Goal: Task Accomplishment & Management: Complete application form

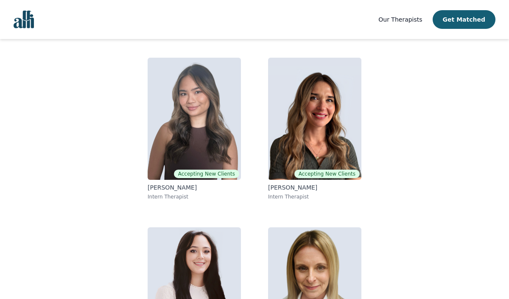
scroll to position [65, 0]
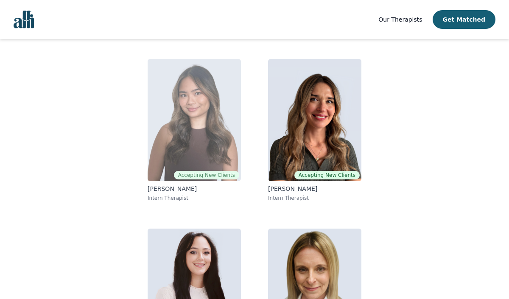
click at [204, 122] on img at bounding box center [194, 120] width 93 height 122
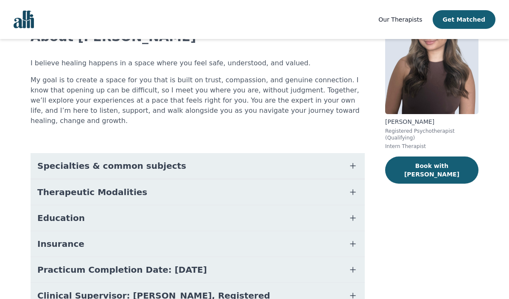
scroll to position [68, 0]
click at [196, 153] on button "Specialties & common subjects" at bounding box center [198, 165] width 334 height 25
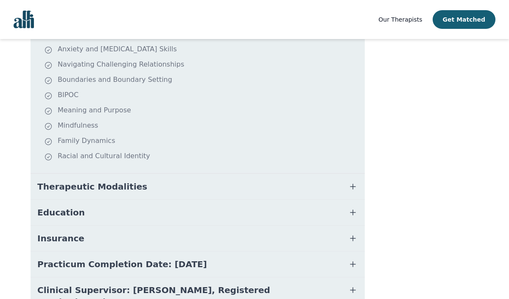
scroll to position [255, 0]
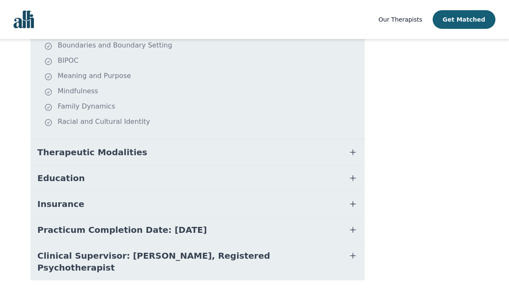
click at [187, 224] on span "Practicum Completion Date: [DATE]" at bounding box center [122, 230] width 170 height 12
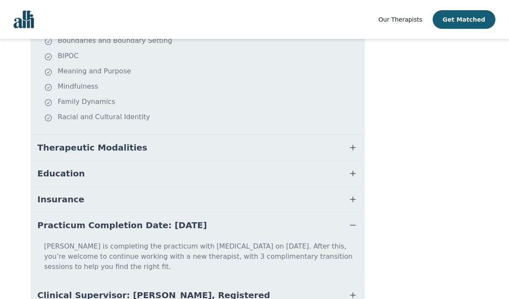
scroll to position [299, 0]
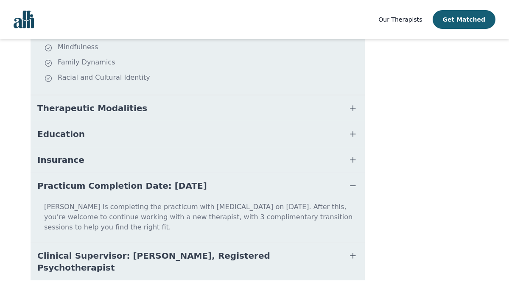
click at [279, 254] on button "Clinical Supervisor: [PERSON_NAME], Registered Psychotherapist" at bounding box center [198, 261] width 334 height 37
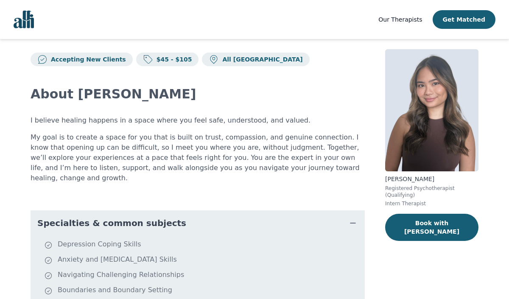
scroll to position [0, 0]
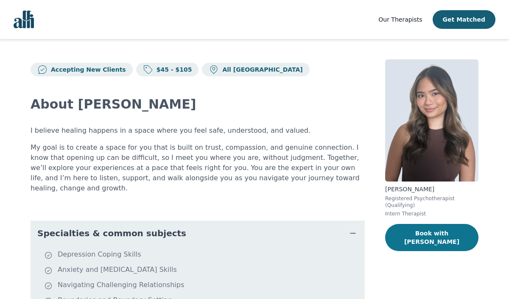
click at [421, 236] on button "Book with [PERSON_NAME]" at bounding box center [431, 237] width 93 height 27
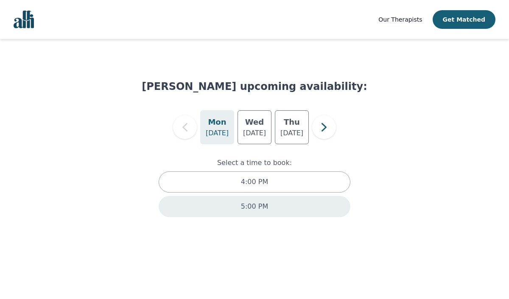
click at [237, 204] on div "5:00 PM" at bounding box center [255, 206] width 192 height 21
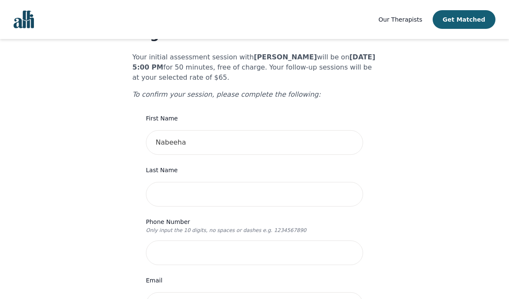
scroll to position [55, 0]
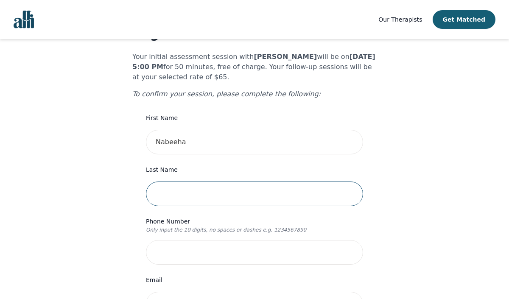
click at [239, 184] on input "text" at bounding box center [254, 194] width 217 height 25
type input "Maysun"
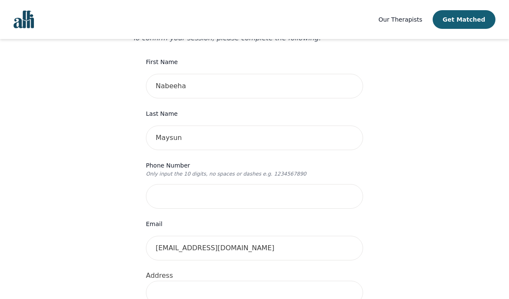
scroll to position [112, 0]
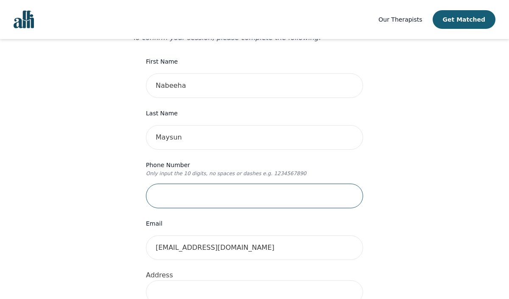
click at [186, 184] on input "tel" at bounding box center [254, 196] width 217 height 25
type input "5875867012"
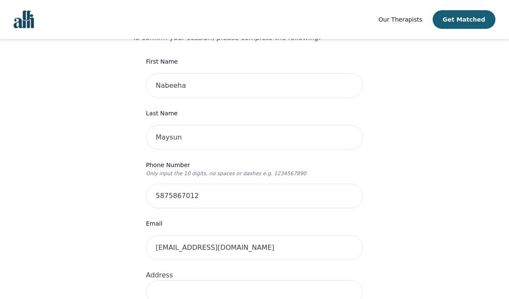
type input "[STREET_ADDRESS]"
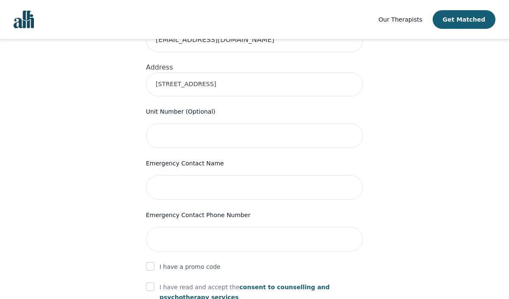
scroll to position [320, 0]
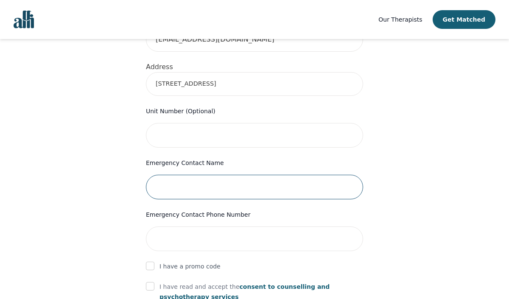
click at [215, 175] on input "text" at bounding box center [254, 187] width 217 height 25
type input "[PERSON_NAME]"
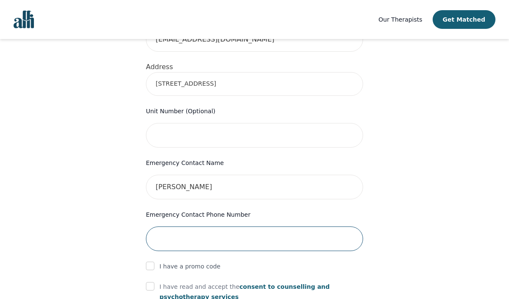
click at [215, 227] on input "tel" at bounding box center [254, 239] width 217 height 25
type input "5875867014"
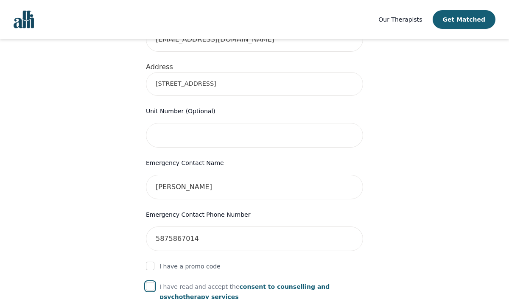
click at [153, 282] on input "checkbox" at bounding box center [150, 286] width 8 height 8
checkbox input "true"
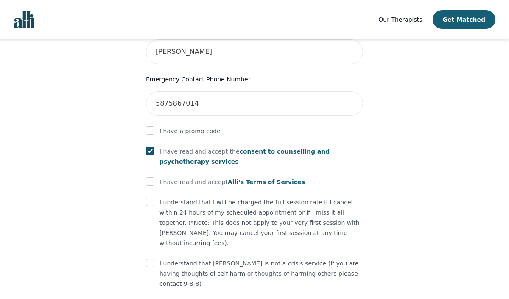
scroll to position [463, 0]
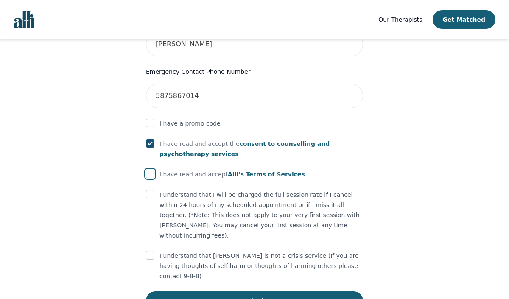
click at [151, 170] on input "checkbox" at bounding box center [150, 174] width 8 height 8
checkbox input "true"
click at [148, 190] on input "checkbox" at bounding box center [150, 194] width 8 height 8
checkbox input "true"
click at [151, 251] on input "checkbox" at bounding box center [150, 255] width 8 height 8
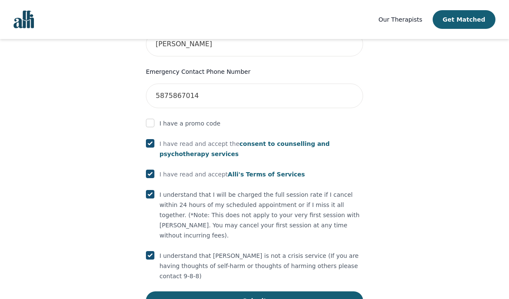
checkbox input "true"
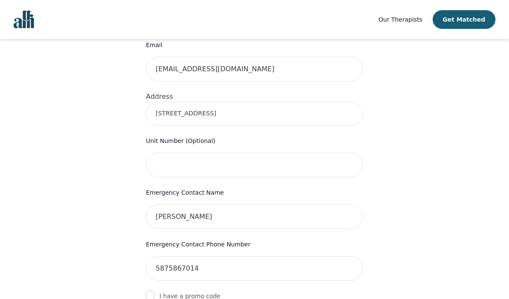
scroll to position [465, 0]
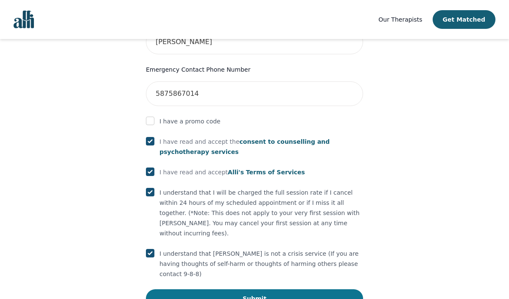
click at [242, 289] on button "Submit" at bounding box center [254, 298] width 217 height 19
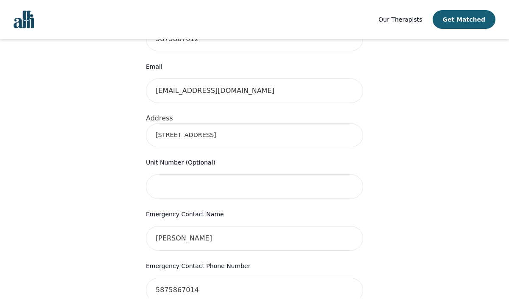
scroll to position [284, 0]
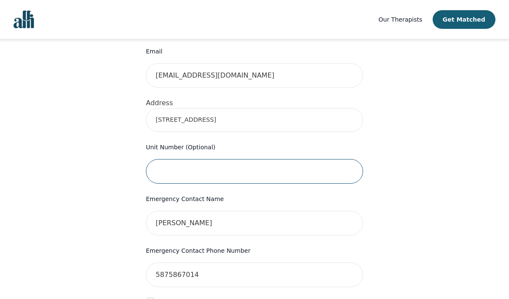
click at [198, 159] on input "text" at bounding box center [254, 171] width 217 height 25
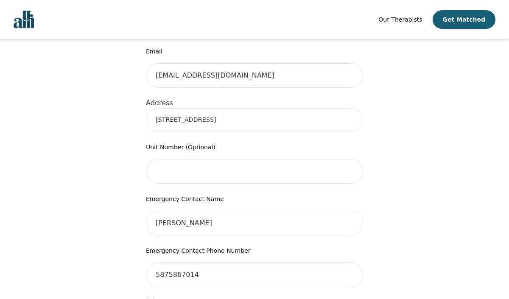
click at [99, 154] on div "Your therapy journey is about to begin! Your initial assessment session with [P…" at bounding box center [254, 151] width 489 height 793
click at [246, 108] on input "[STREET_ADDRESS]" at bounding box center [254, 120] width 217 height 24
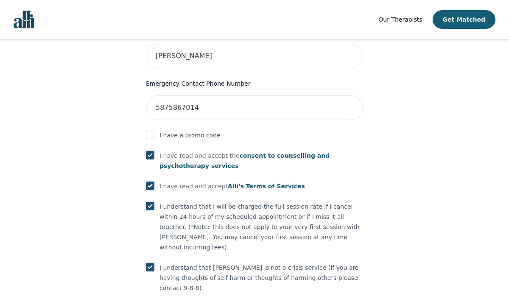
scroll to position [497, 0]
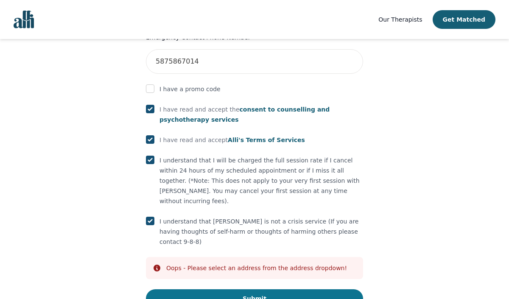
click at [230, 289] on button "Submit" at bounding box center [254, 298] width 217 height 19
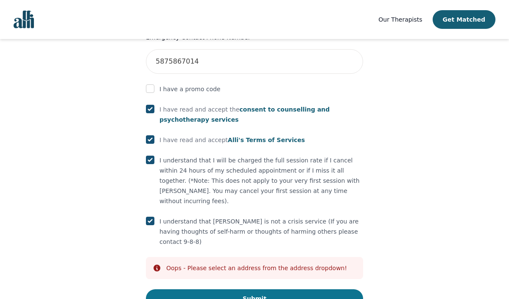
click at [237, 289] on button "Submit" at bounding box center [254, 298] width 217 height 19
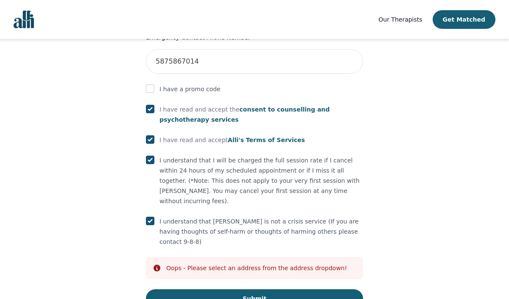
click at [151, 84] on div at bounding box center [150, 89] width 8 height 10
click at [151, 84] on input "checkbox" at bounding box center [150, 88] width 8 height 8
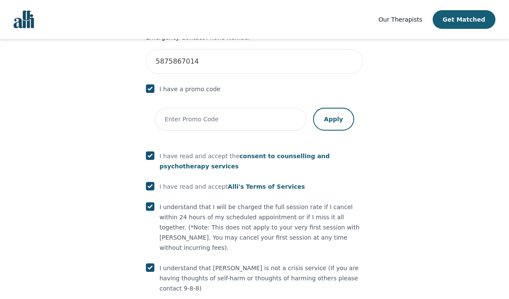
click at [151, 84] on input "checkbox" at bounding box center [150, 88] width 8 height 8
checkbox input "false"
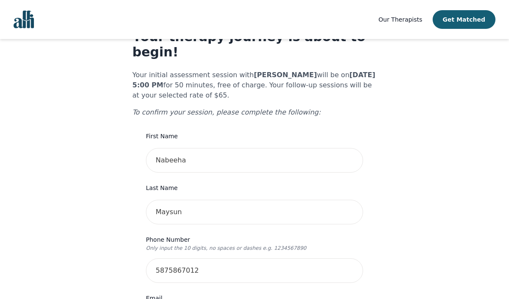
scroll to position [47, 0]
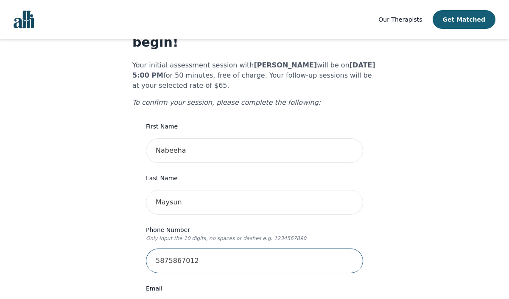
click at [178, 249] on input "5875867012" at bounding box center [254, 261] width 217 height 25
click at [153, 249] on input "5875867012" at bounding box center [254, 261] width 217 height 25
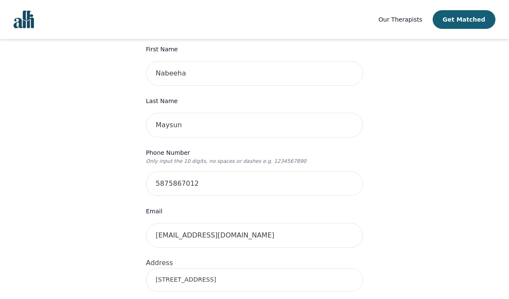
scroll to position [125, 0]
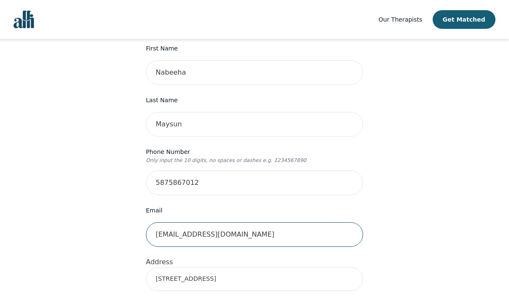
click at [219, 222] on input "[EMAIL_ADDRESS][DOMAIN_NAME]" at bounding box center [254, 234] width 217 height 25
click at [155, 222] on input "[EMAIL_ADDRESS][DOMAIN_NAME]" at bounding box center [254, 234] width 217 height 25
click at [295, 207] on div "Email [EMAIL_ADDRESS][DOMAIN_NAME]" at bounding box center [254, 226] width 217 height 42
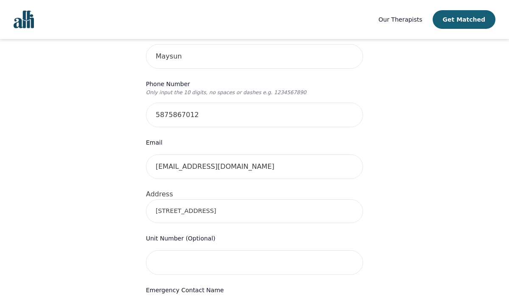
scroll to position [193, 0]
click at [261, 199] on input "[STREET_ADDRESS]" at bounding box center [254, 211] width 217 height 24
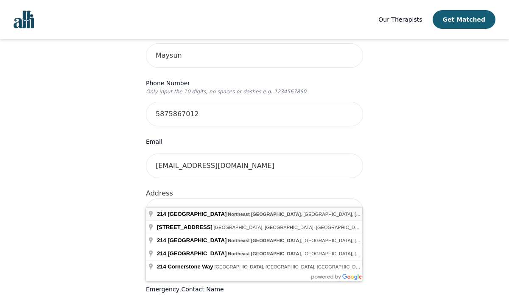
type input "[STREET_ADDRESS]"
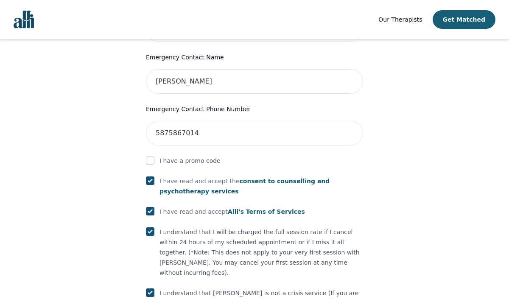
scroll to position [497, 0]
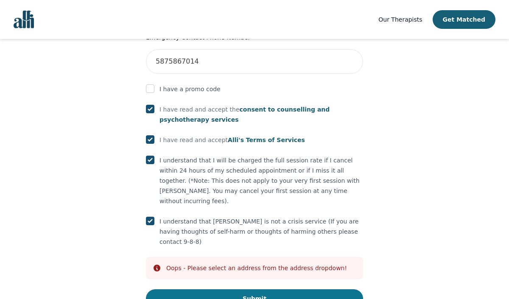
click at [266, 289] on button "Submit" at bounding box center [254, 298] width 217 height 19
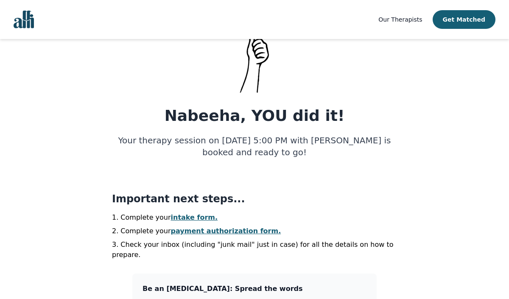
scroll to position [56, 0]
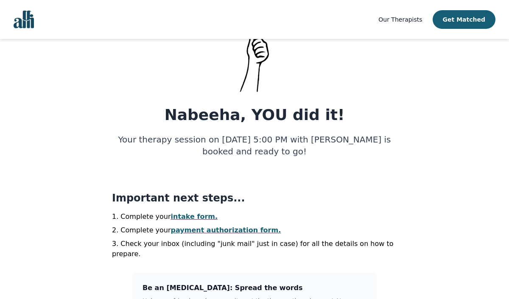
click at [192, 218] on link "intake form." at bounding box center [194, 217] width 47 height 8
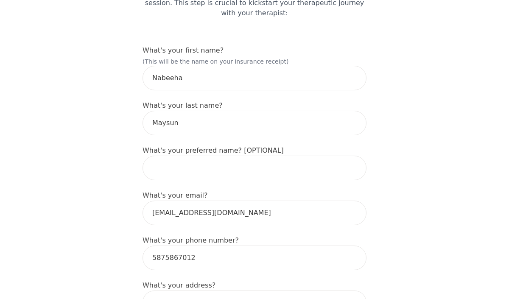
scroll to position [104, 0]
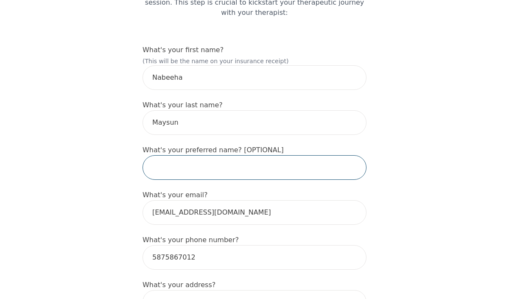
click at [199, 172] on input "text" at bounding box center [255, 167] width 224 height 25
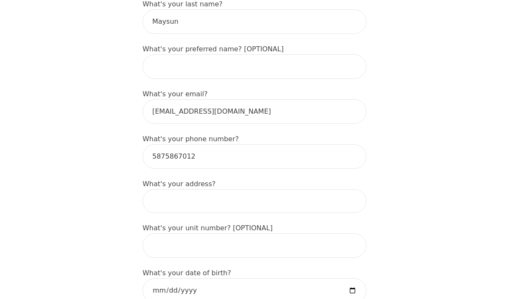
click at [180, 205] on input at bounding box center [255, 201] width 224 height 24
type input "[STREET_ADDRESS]"
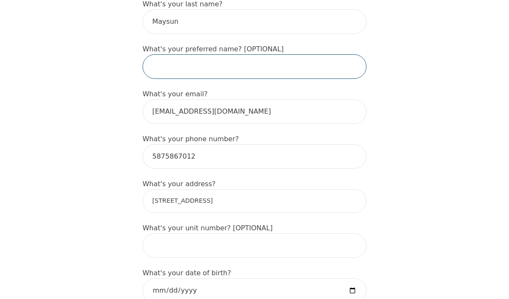
type input "Nabeeha"
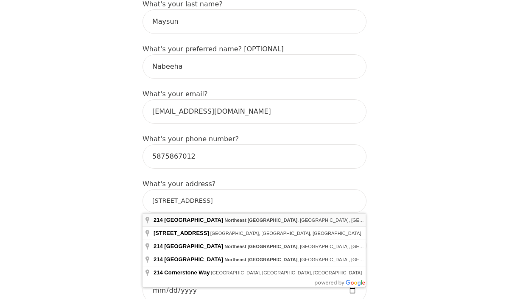
type input "[STREET_ADDRESS]"
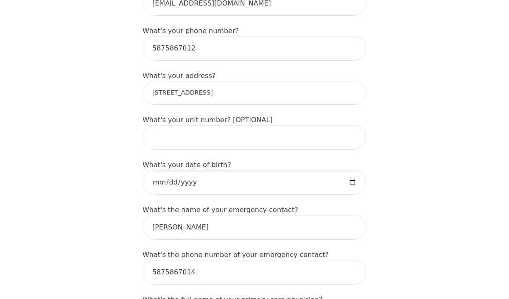
scroll to position [314, 0]
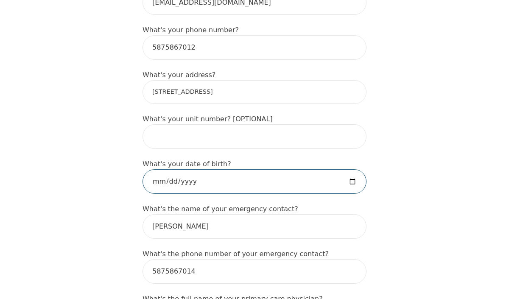
click at [353, 179] on input "date" at bounding box center [255, 181] width 224 height 25
type input "[DATE]"
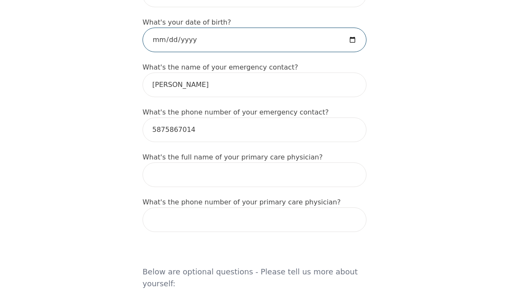
scroll to position [456, 0]
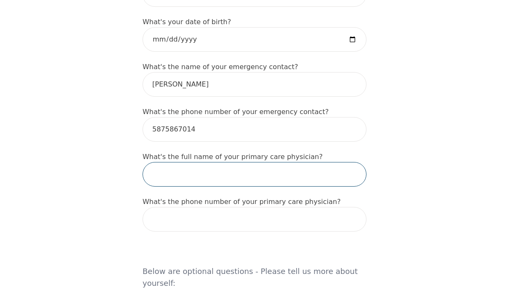
click at [184, 178] on input "text" at bounding box center [255, 174] width 224 height 25
type input "[PERSON_NAME]"
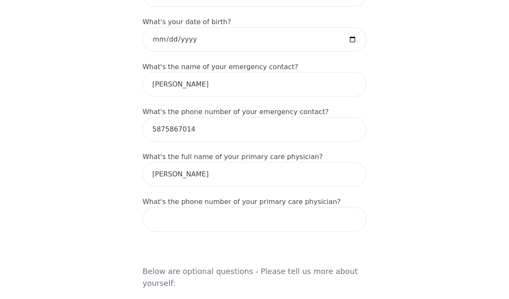
click at [192, 233] on form "What's your first name? (This will be the name on your insurance receipt) [PERS…" at bounding box center [255, 275] width 224 height 1165
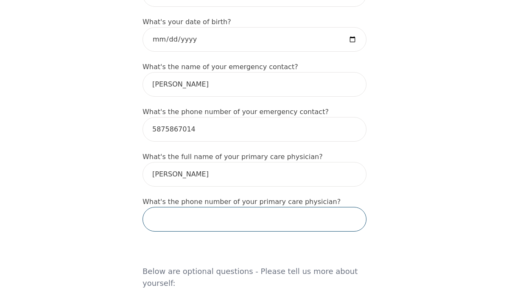
click at [192, 217] on input "tel" at bounding box center [255, 219] width 224 height 25
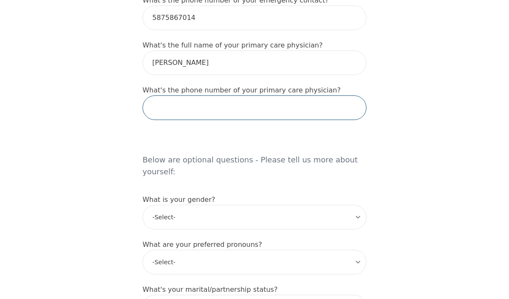
scroll to position [569, 0]
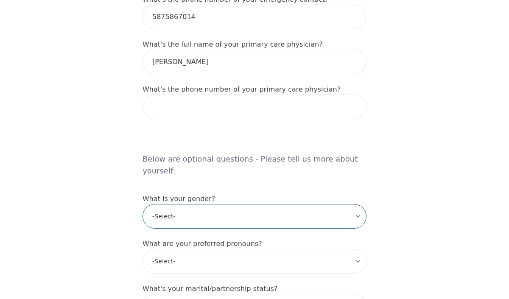
click at [199, 204] on select "-Select- [DEMOGRAPHIC_DATA] [DEMOGRAPHIC_DATA] [DEMOGRAPHIC_DATA] [DEMOGRAPHIC_…" at bounding box center [255, 216] width 224 height 25
select select "[DEMOGRAPHIC_DATA]"
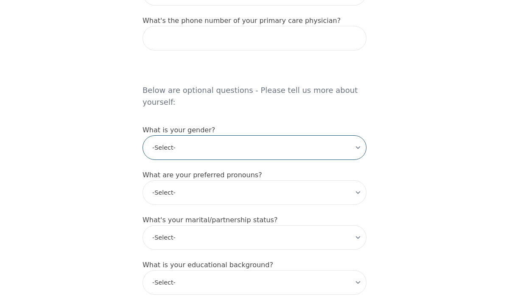
scroll to position [639, 0]
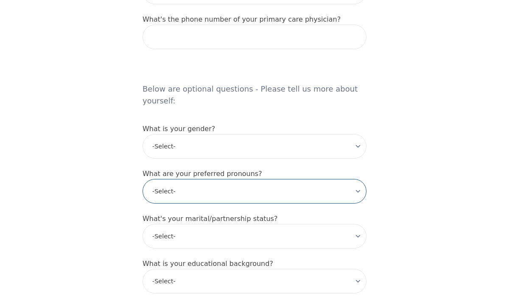
click at [203, 179] on select "-Select- he/him she/her they/them ze/zir xe/xem ey/em ve/ver tey/ter e/e per/pe…" at bounding box center [255, 191] width 224 height 25
select select "she/her"
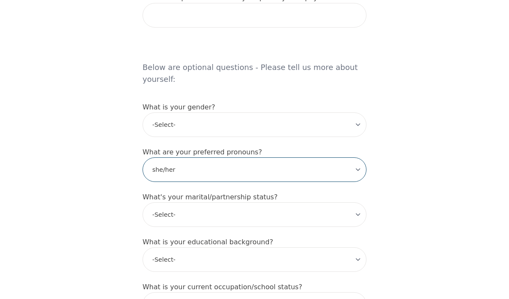
scroll to position [665, 0]
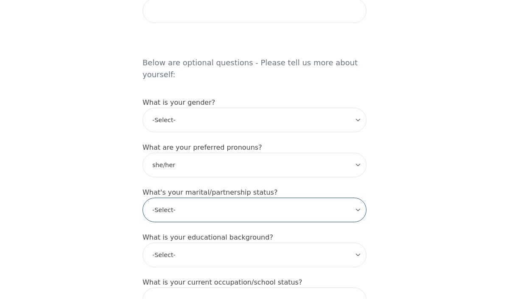
click at [197, 199] on select "-Select- Single Partnered Married Common Law Widowed Separated Divorced" at bounding box center [255, 210] width 224 height 25
select select "Single"
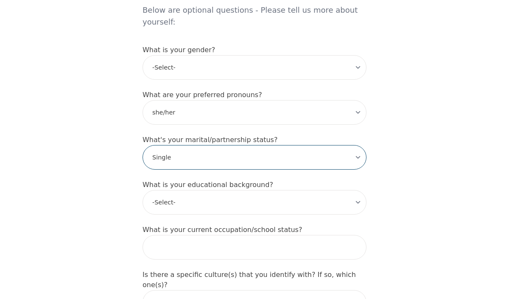
scroll to position [720, 0]
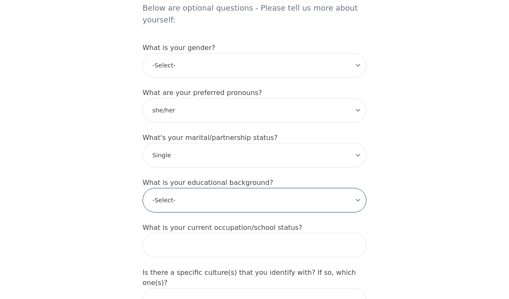
click at [197, 196] on select "-Select- Less than high school High school Associate degree Bachelor degree Mas…" at bounding box center [255, 200] width 224 height 25
select select "Bachelor degree"
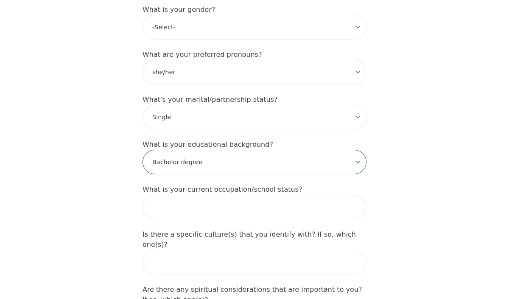
scroll to position [758, 0]
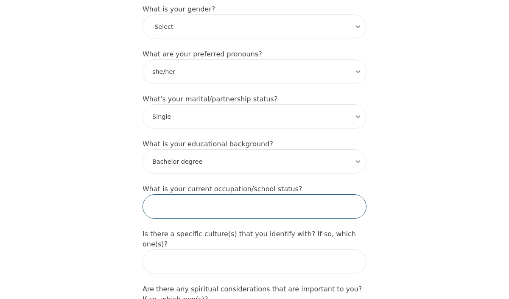
click at [193, 195] on input "text" at bounding box center [255, 206] width 224 height 25
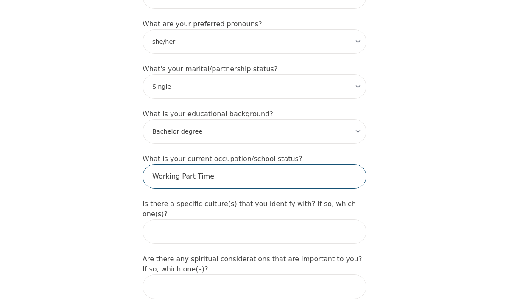
type input "Working Part Time"
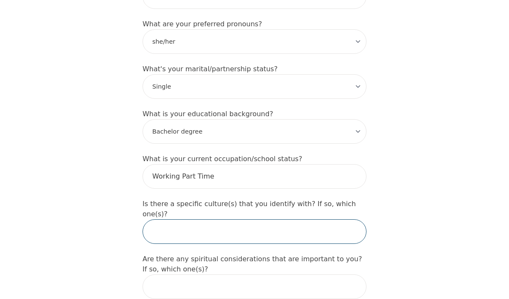
click at [198, 219] on input "text" at bounding box center [255, 231] width 224 height 25
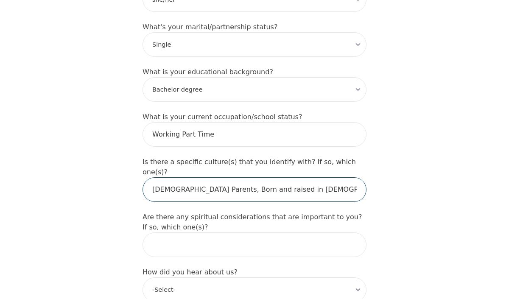
scroll to position [846, 0]
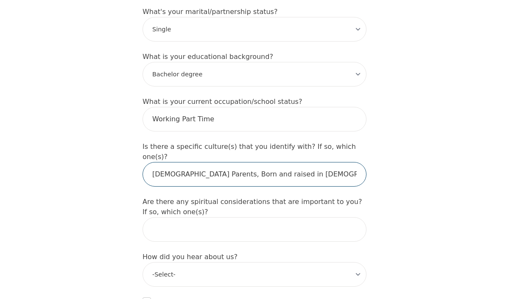
type input "[DEMOGRAPHIC_DATA] Parents, Born and raised in [DEMOGRAPHIC_DATA]"
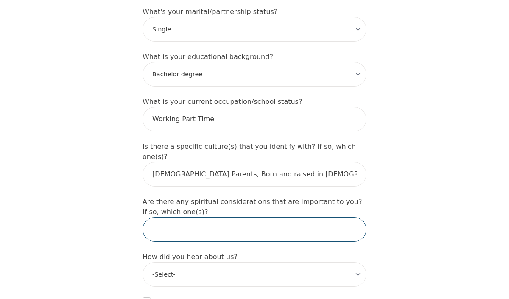
click at [203, 217] on input "text" at bounding box center [255, 229] width 224 height 25
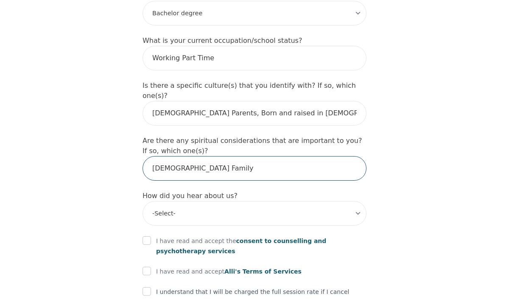
scroll to position [922, 0]
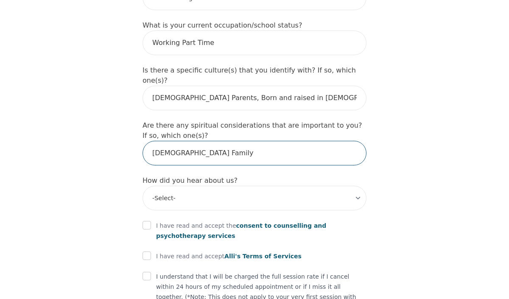
type input "[DEMOGRAPHIC_DATA] Family"
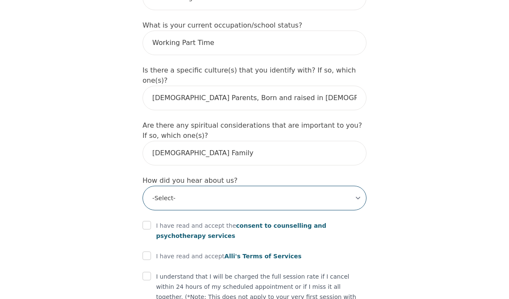
click at [227, 186] on select "-Select- Physician/Specialist Friend Facebook Instagram Google Search Google Ad…" at bounding box center [255, 198] width 224 height 25
select select "Friend"
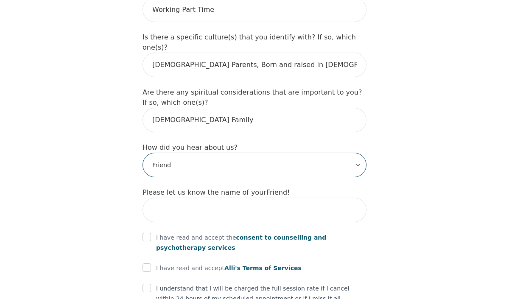
scroll to position [957, 0]
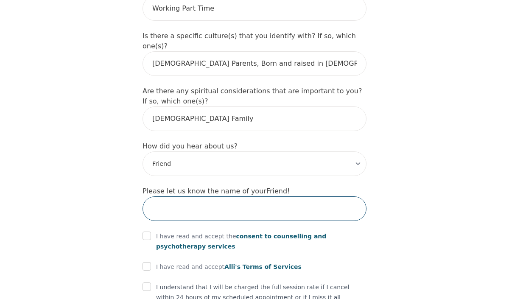
click at [216, 196] on input "text" at bounding box center [255, 208] width 224 height 25
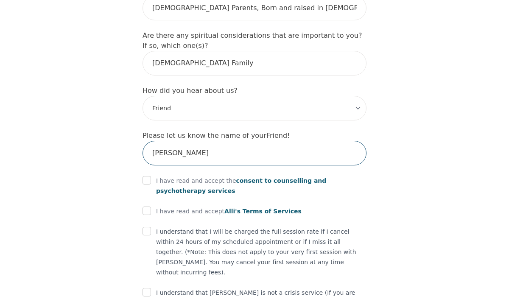
scroll to position [1013, 0]
type input "[PERSON_NAME]"
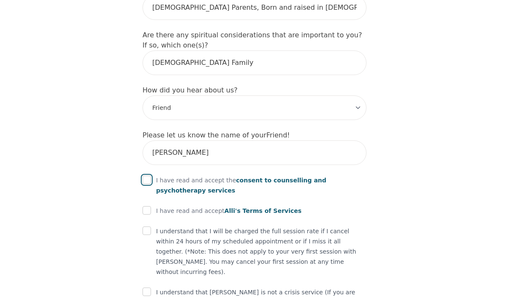
click at [146, 176] on input "checkbox" at bounding box center [147, 180] width 8 height 8
checkbox input "true"
click at [147, 206] on input "checkbox" at bounding box center [147, 210] width 8 height 8
checkbox input "true"
click at [150, 227] on input "checkbox" at bounding box center [147, 231] width 8 height 8
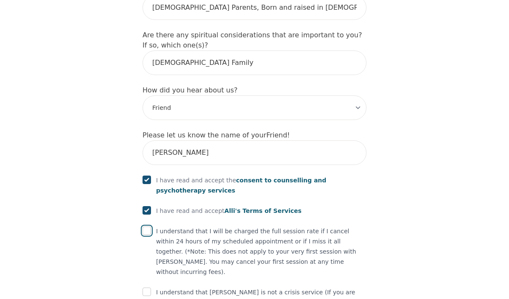
checkbox input "true"
click at [150, 288] on input "checkbox" at bounding box center [147, 292] width 8 height 8
checkbox input "true"
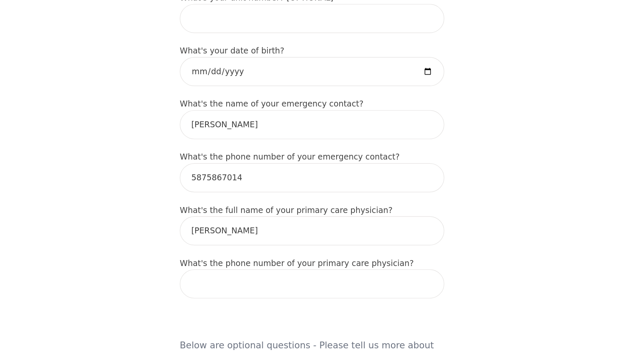
scroll to position [436, 0]
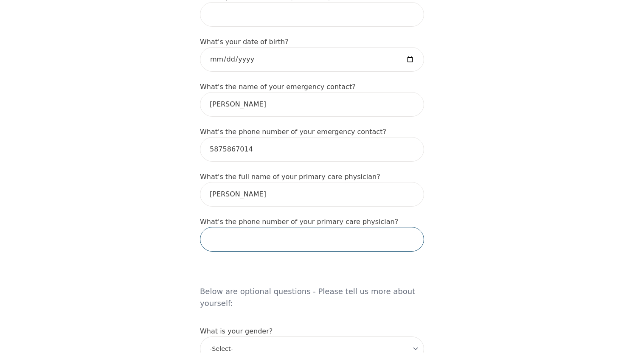
click at [245, 240] on input "tel" at bounding box center [312, 239] width 224 height 25
paste input "[PHONE_NUMBER]"
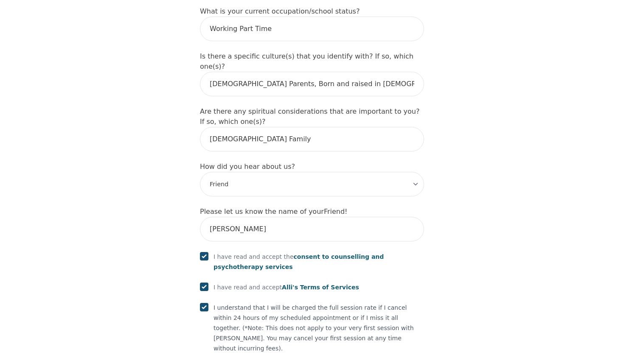
scroll to position [997, 0]
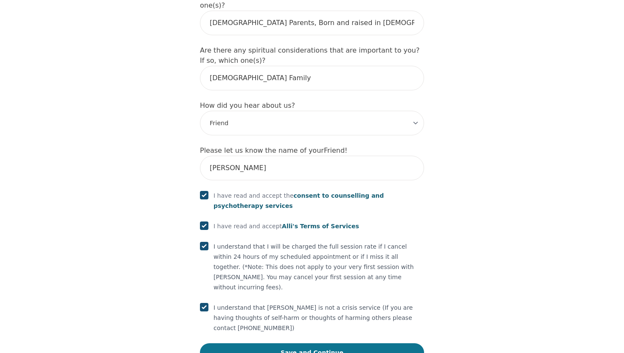
type input "[PHONE_NUMBER]"
click at [318, 299] on button "Save and Continue" at bounding box center [312, 352] width 224 height 19
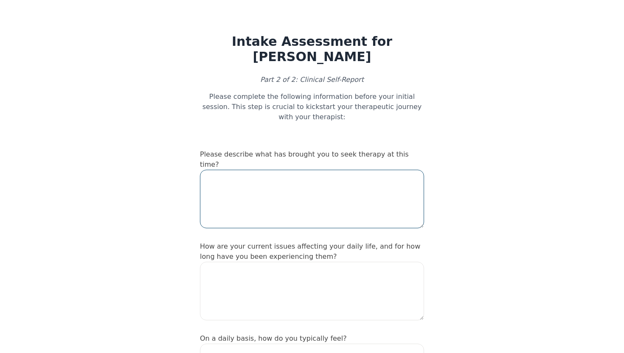
click at [297, 181] on textarea at bounding box center [312, 199] width 224 height 59
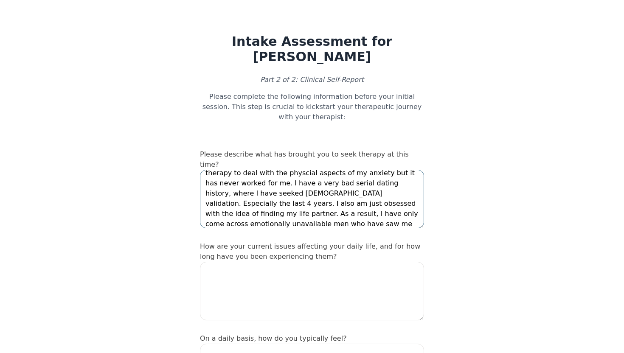
scroll to position [26, 0]
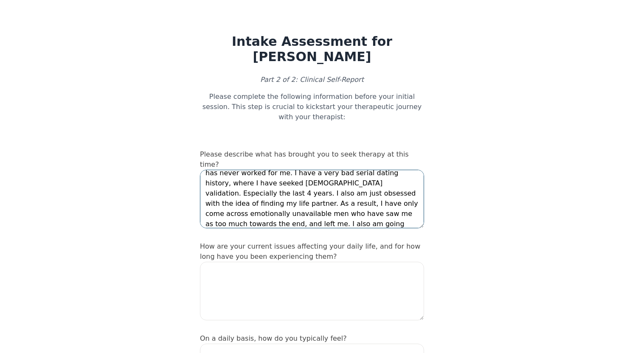
click at [383, 202] on textarea "I have struggled with anxiety my whole life. I have tried therapy to deal with …" at bounding box center [312, 199] width 224 height 59
click at [382, 215] on textarea "I have struggled with anxiety my whole life. I have tried therapy to deal with …" at bounding box center [312, 199] width 224 height 59
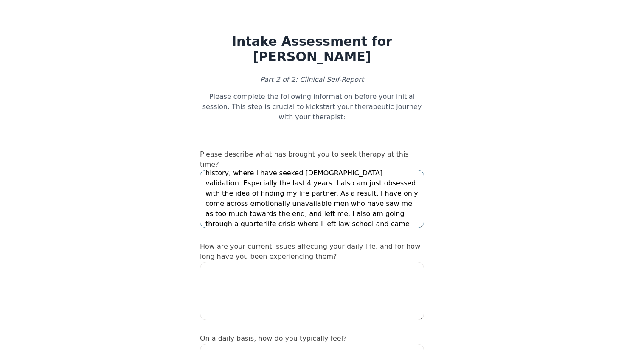
type textarea "I have struggled with anxiety my whole life. I have tried therapy to deal with …"
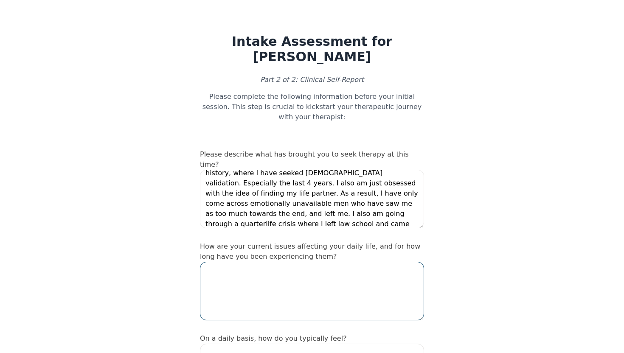
click at [311, 276] on textarea at bounding box center [312, 291] width 224 height 59
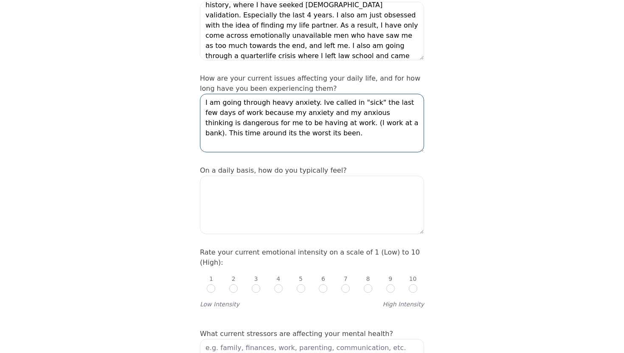
scroll to position [170, 0]
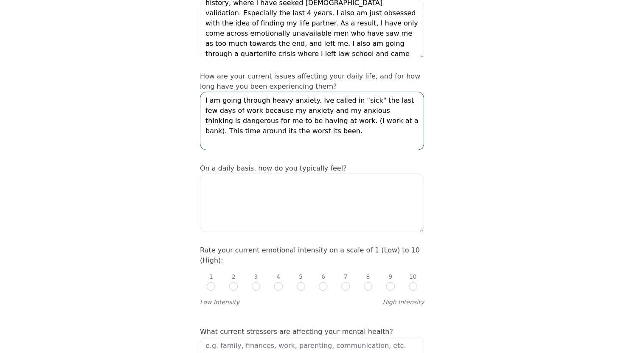
type textarea "I am going through heavy anxiety. Ive called in "sick" the last few days of wor…"
click at [368, 282] on input "radio" at bounding box center [368, 286] width 8 height 8
radio input "true"
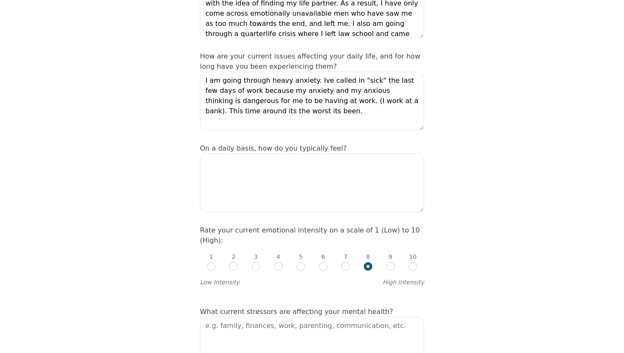
scroll to position [115, 0]
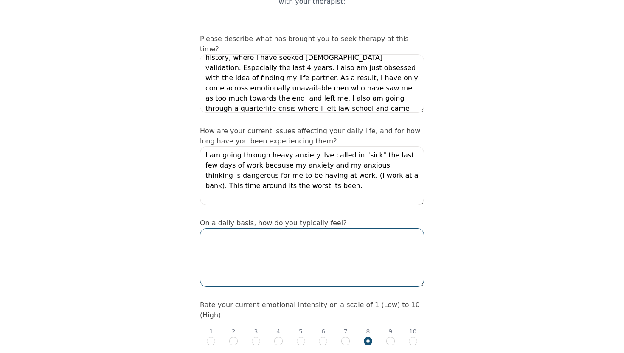
click at [369, 258] on textarea at bounding box center [312, 257] width 224 height 59
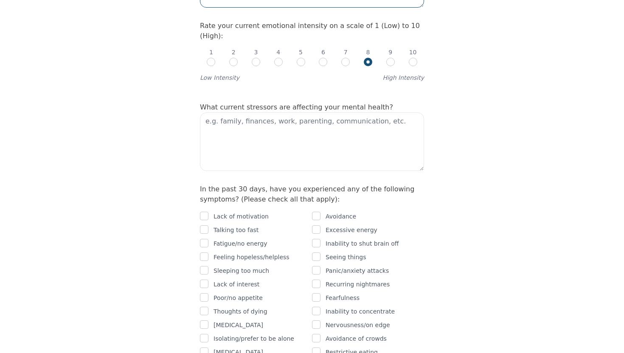
scroll to position [395, 0]
type textarea "Anxious, Sad, feeling like I am a faliure"
click at [298, 112] on textarea at bounding box center [312, 141] width 224 height 59
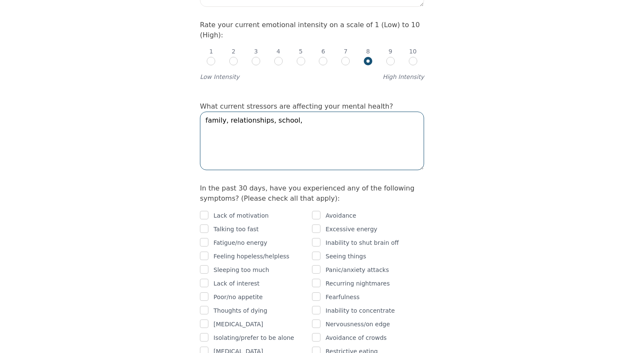
scroll to position [444, 0]
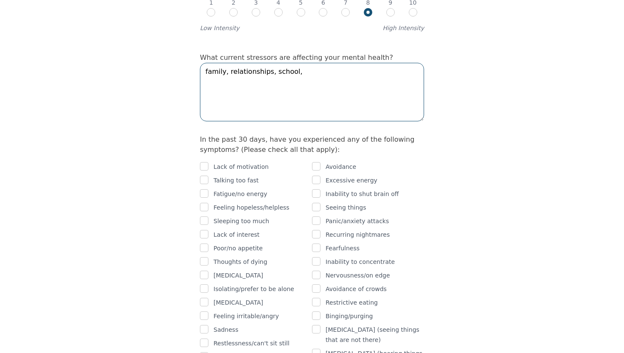
type textarea "family, relationships, school,"
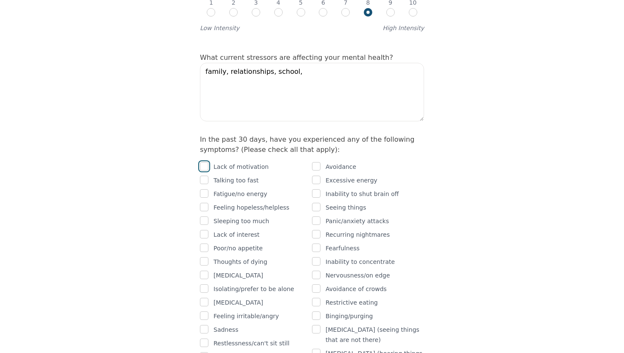
click at [205, 162] on input "checkbox" at bounding box center [204, 166] width 8 height 8
checkbox input "true"
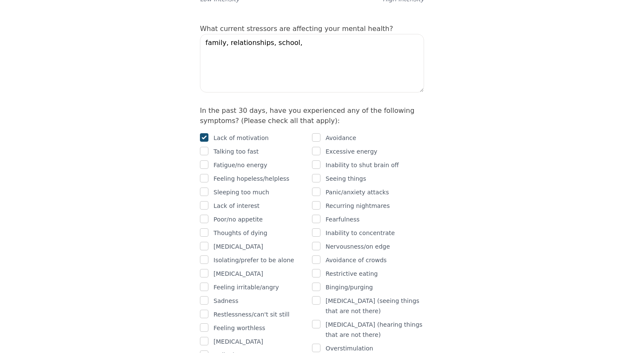
scroll to position [482, 0]
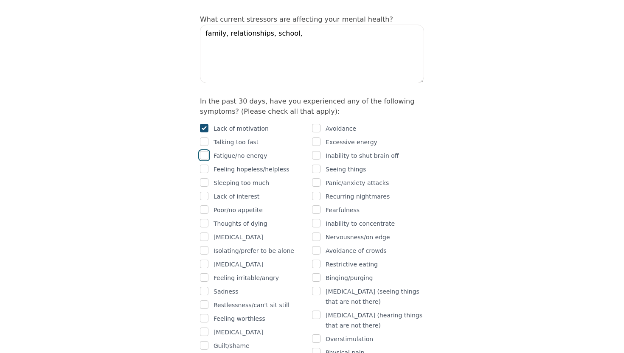
click at [205, 151] on input "checkbox" at bounding box center [204, 155] width 8 height 8
checkbox input "true"
click at [205, 165] on input "checkbox" at bounding box center [204, 169] width 8 height 8
checkbox input "true"
click at [204, 178] on input "checkbox" at bounding box center [204, 182] width 8 height 8
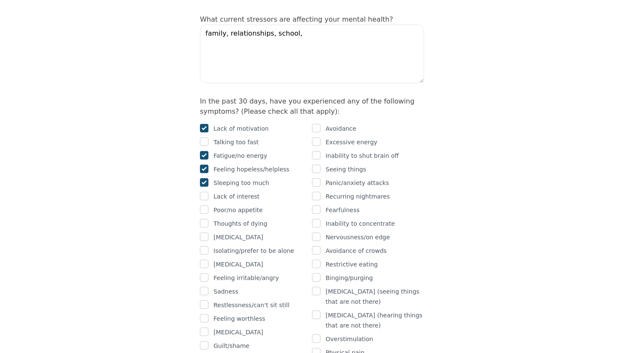
checkbox input "true"
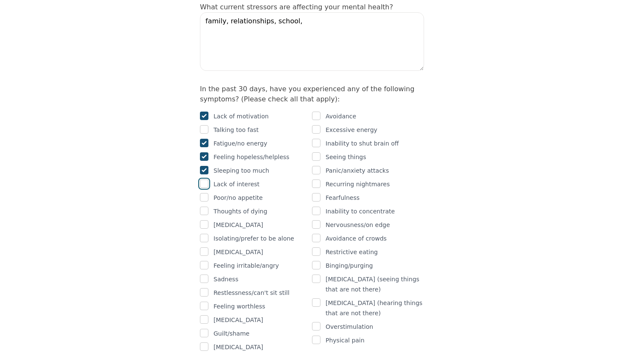
click at [204, 179] on input "checkbox" at bounding box center [204, 183] width 8 height 8
checkbox input "true"
click at [204, 193] on input "checkbox" at bounding box center [204, 197] width 8 height 8
checkbox input "true"
click at [204, 207] on input "checkbox" at bounding box center [204, 211] width 8 height 8
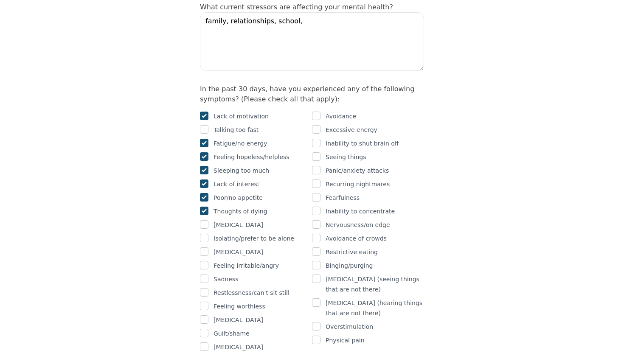
checkbox input "true"
click at [206, 234] on input "checkbox" at bounding box center [204, 238] width 8 height 8
checkbox input "true"
click at [208, 260] on div "Feeling irritable/angry" at bounding box center [256, 265] width 112 height 10
click at [207, 261] on input "checkbox" at bounding box center [204, 265] width 8 height 8
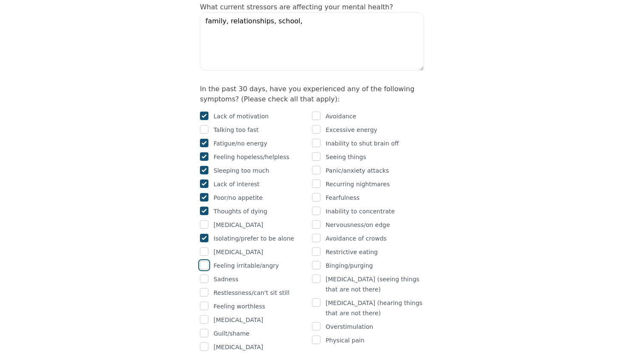
checkbox input "true"
click at [206, 274] on input "checkbox" at bounding box center [204, 278] width 8 height 8
checkbox input "true"
click at [203, 288] on input "checkbox" at bounding box center [204, 292] width 8 height 8
checkbox input "true"
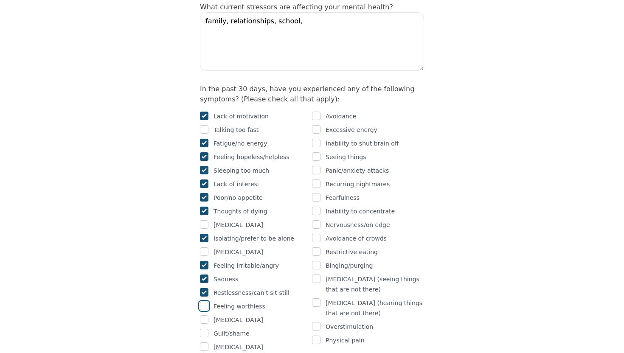
click at [202, 299] on input "checkbox" at bounding box center [204, 306] width 8 height 8
checkbox input "true"
click at [319, 112] on input "checkbox" at bounding box center [316, 116] width 8 height 8
checkbox input "true"
click at [319, 139] on input "checkbox" at bounding box center [316, 143] width 8 height 8
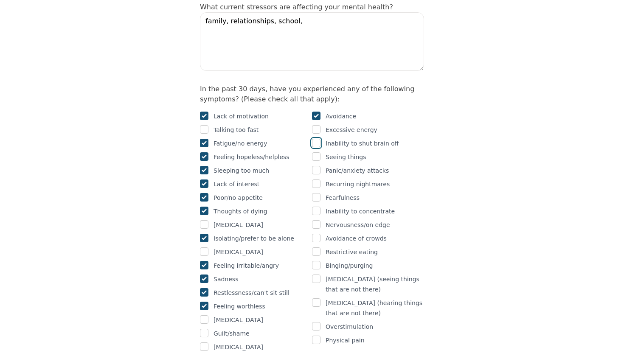
checkbox input "true"
click at [316, 166] on input "checkbox" at bounding box center [316, 170] width 8 height 8
checkbox input "true"
click at [319, 193] on input "checkbox" at bounding box center [316, 197] width 8 height 8
checkbox input "true"
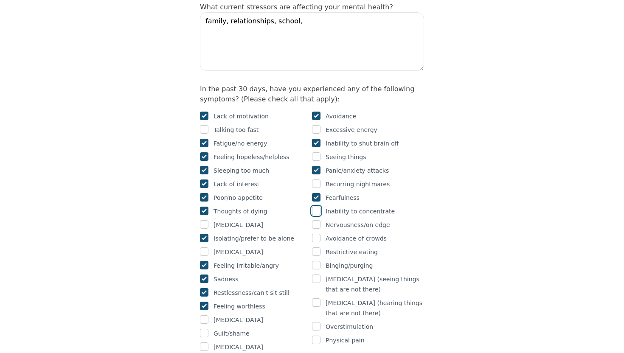
click at [317, 207] on input "checkbox" at bounding box center [316, 211] width 8 height 8
checkbox input "true"
click at [317, 220] on input "checkbox" at bounding box center [316, 224] width 8 height 8
checkbox input "true"
click at [315, 299] on input "checkbox" at bounding box center [316, 340] width 8 height 8
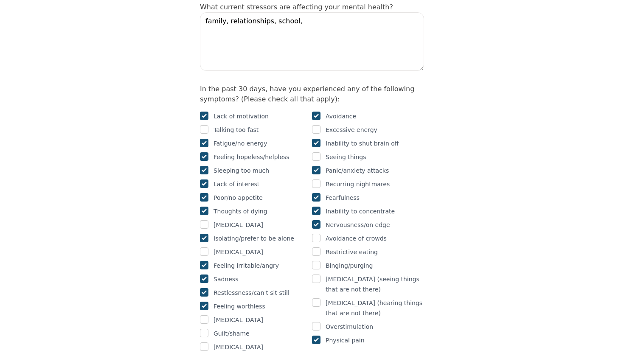
checkbox input "true"
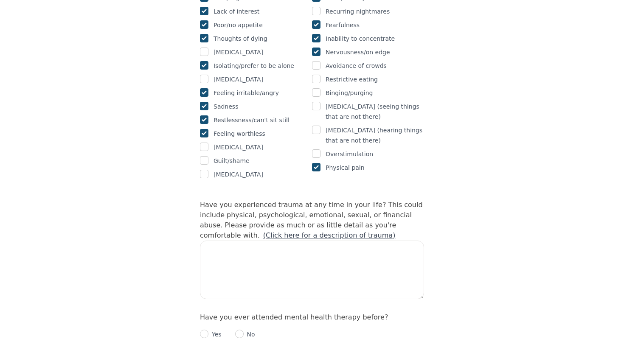
scroll to position [668, 0]
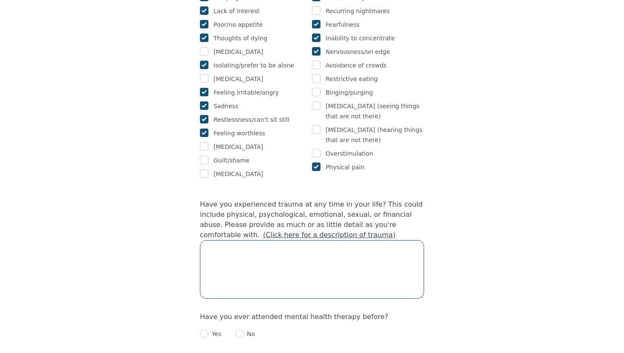
click at [305, 240] on textarea at bounding box center [312, 269] width 224 height 59
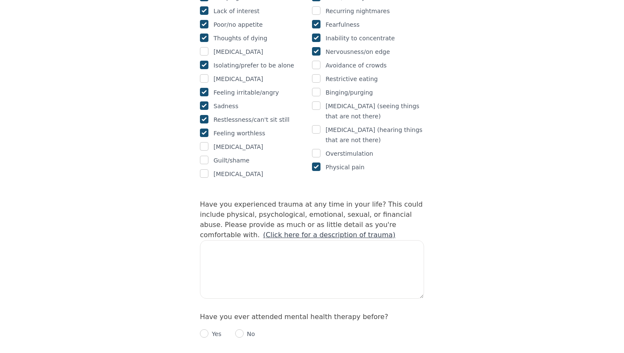
click at [395, 231] on link "(Click here for a description of trauma)" at bounding box center [329, 235] width 132 height 8
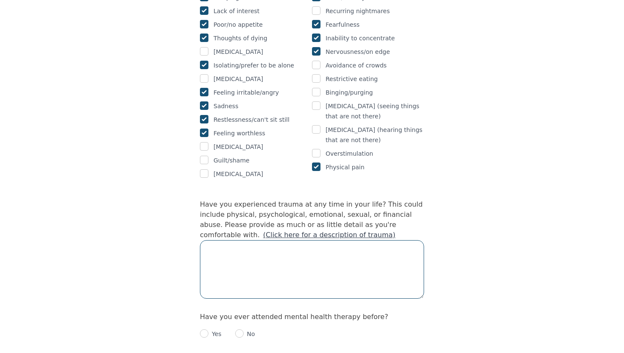
click at [221, 240] on textarea at bounding box center [312, 269] width 224 height 59
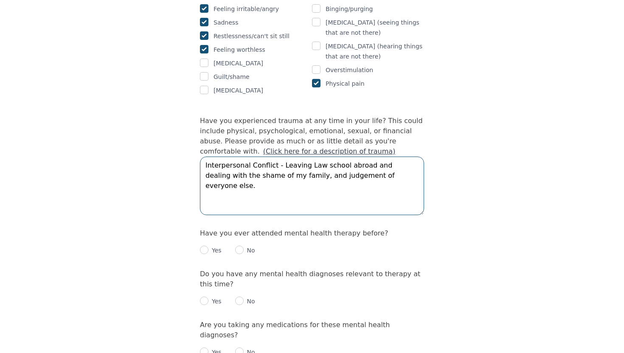
scroll to position [753, 0]
type textarea "Interpersonal Conflict - Leaving Law school abroad and dealing with the shame o…"
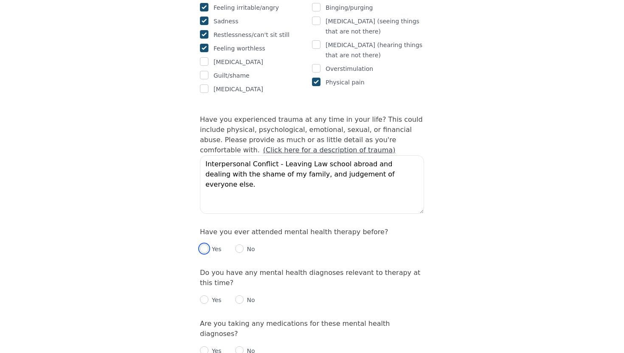
click at [207, 244] on input "radio" at bounding box center [204, 248] width 8 height 8
radio input "true"
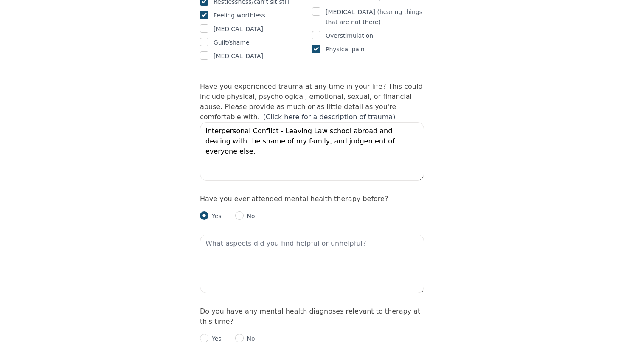
scroll to position [800, 0]
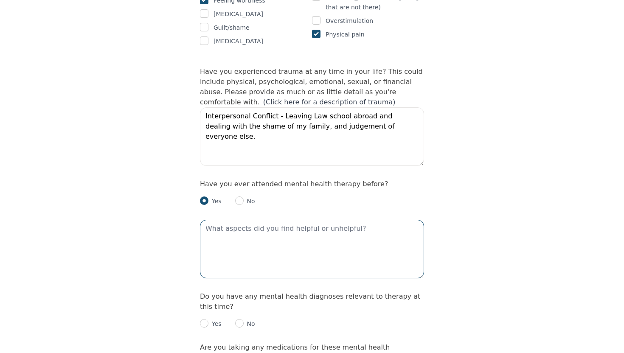
click at [236, 220] on textarea at bounding box center [312, 249] width 224 height 59
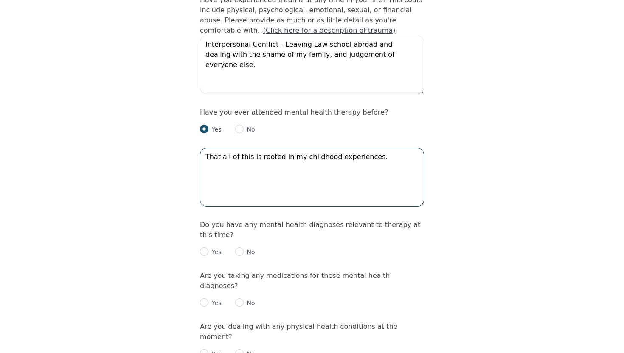
scroll to position [873, 0]
type textarea "That all of this is rooted in my childhood experiences."
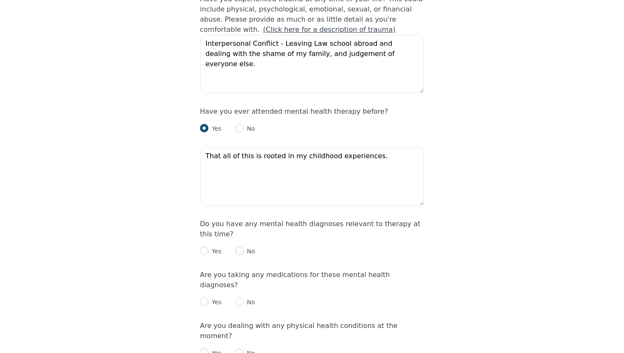
click at [212, 247] on p "Yes" at bounding box center [214, 251] width 13 height 8
click at [207, 246] on input "radio" at bounding box center [204, 250] width 8 height 8
radio input "true"
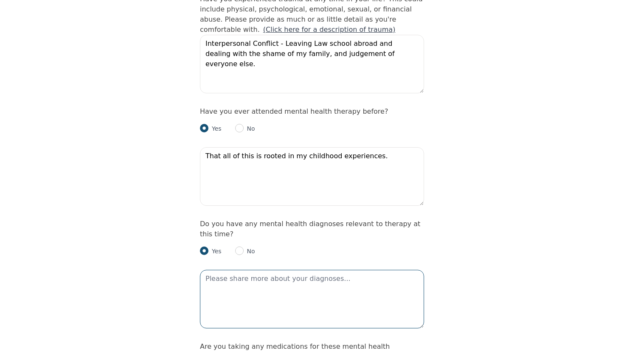
click at [257, 270] on textarea at bounding box center [312, 299] width 224 height 59
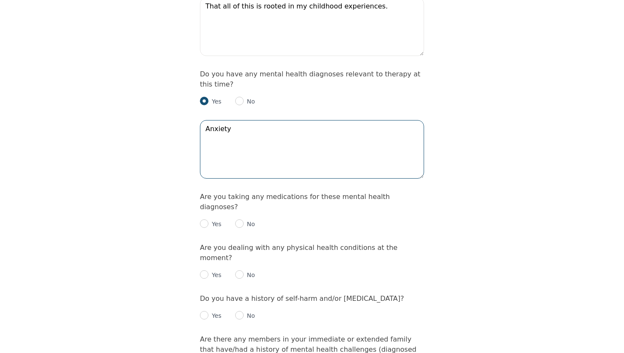
scroll to position [1024, 0]
type textarea "Anxiety"
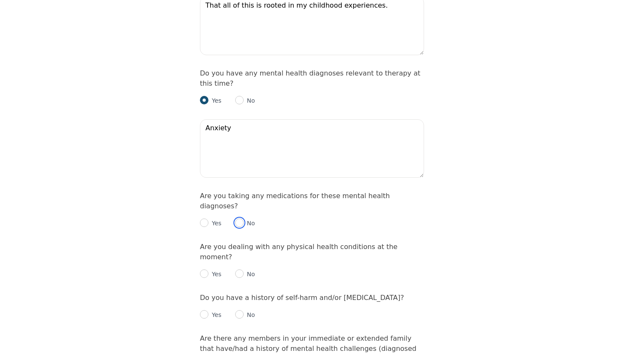
click at [241, 218] on input "radio" at bounding box center [239, 222] width 8 height 8
radio input "true"
click at [242, 269] on input "radio" at bounding box center [239, 273] width 8 height 8
radio input "true"
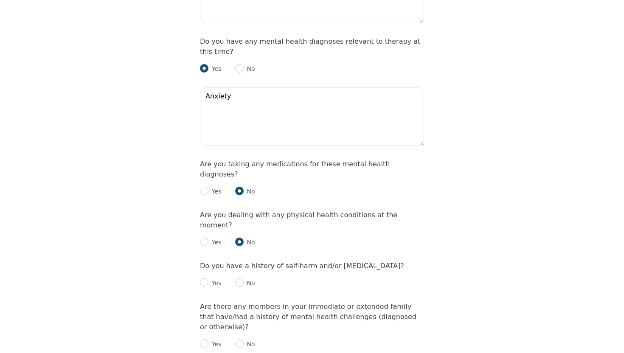
scroll to position [1066, 0]
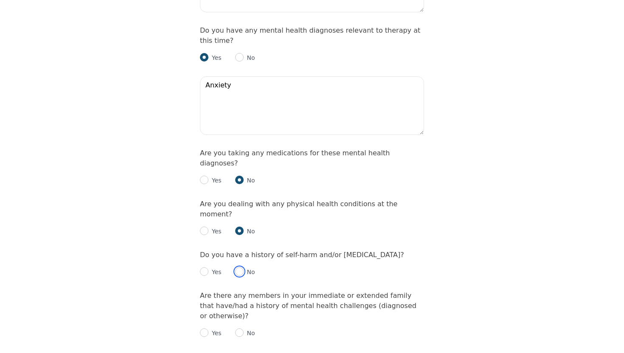
click at [242, 267] on input "radio" at bounding box center [239, 271] width 8 height 8
radio input "true"
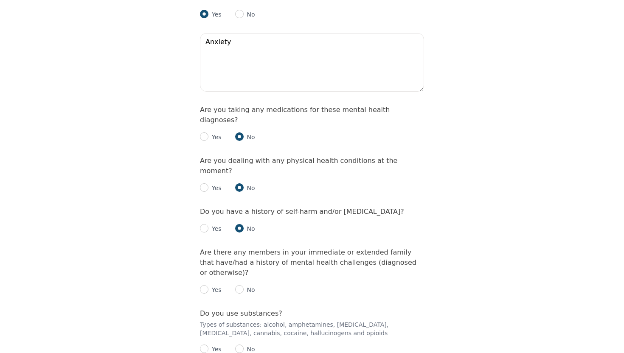
scroll to position [1110, 0]
click at [240, 285] on input "radio" at bounding box center [239, 289] width 8 height 8
radio input "true"
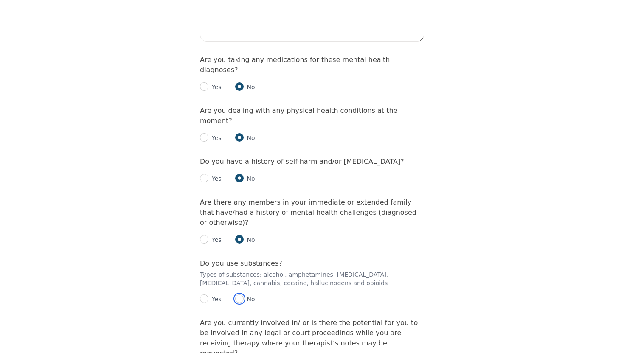
click at [241, 294] on input "radio" at bounding box center [239, 298] width 8 height 8
radio input "true"
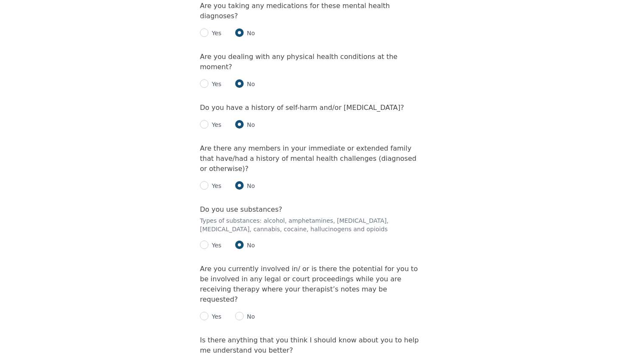
scroll to position [1215, 0]
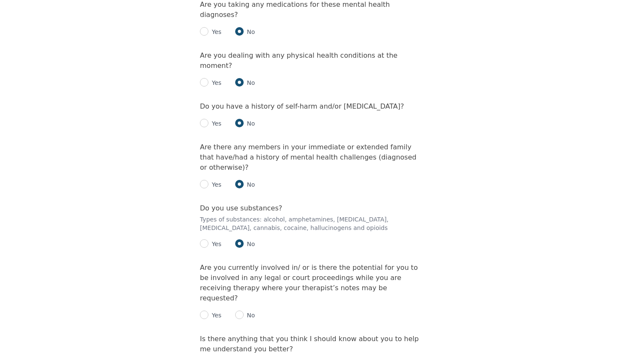
click at [241, 299] on div "Yes No" at bounding box center [312, 311] width 224 height 17
click at [241, 299] on input "radio" at bounding box center [239, 315] width 8 height 8
radio input "true"
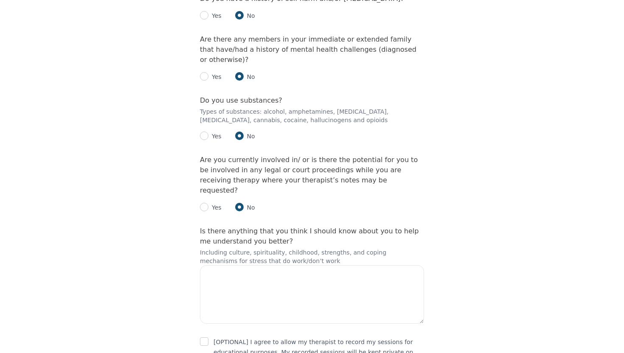
scroll to position [1324, 0]
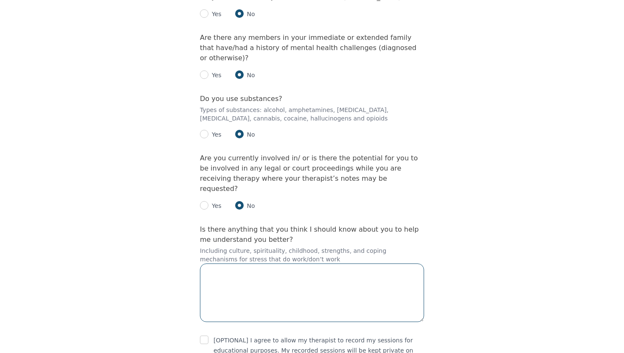
click at [242, 263] on textarea at bounding box center [312, 292] width 224 height 59
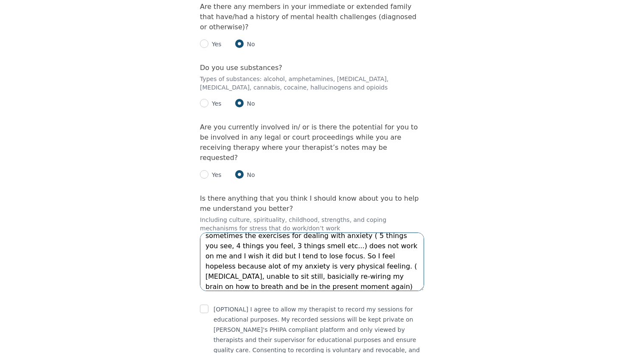
scroll to position [1360, 0]
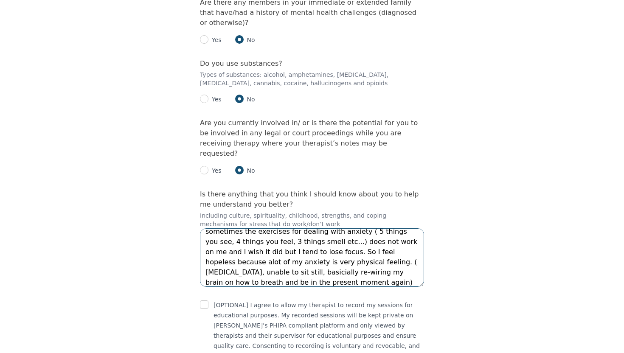
type textarea "sometimes the exercises for dealing with anxiety ( 5 things you see, 4 things y…"
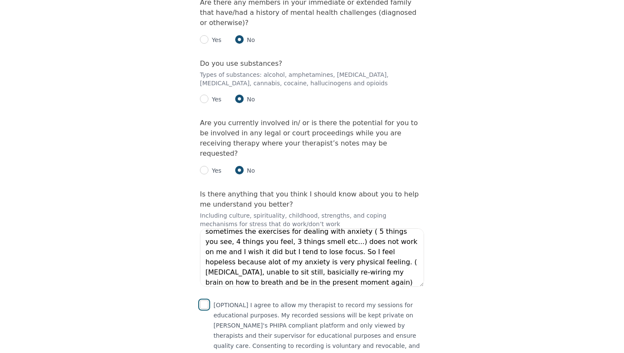
click at [203, 299] on input "checkbox" at bounding box center [204, 304] width 8 height 8
checkbox input "true"
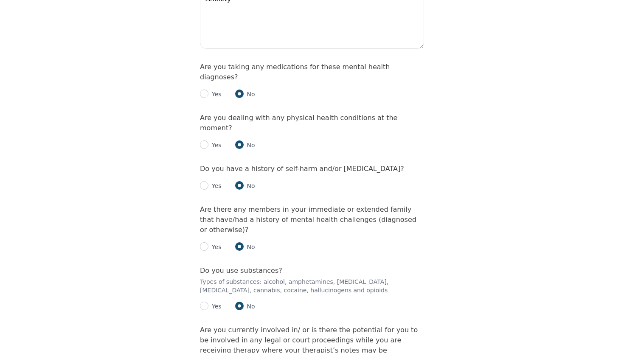
scroll to position [1376, 0]
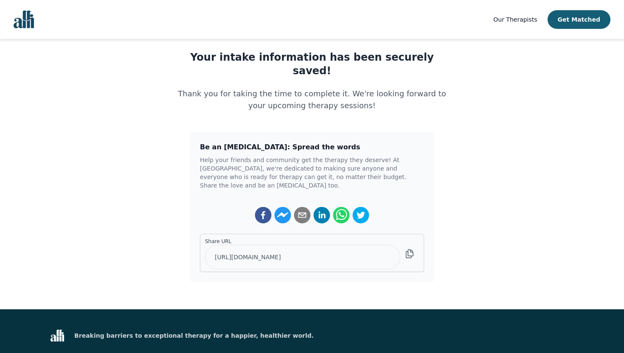
scroll to position [110, 0]
